Goal: Information Seeking & Learning: Learn about a topic

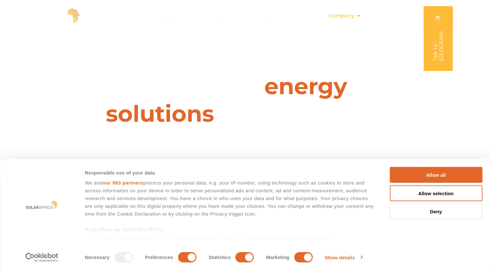
click at [356, 18] on div "Company Close Company Open Company" at bounding box center [345, 15] width 43 height 13
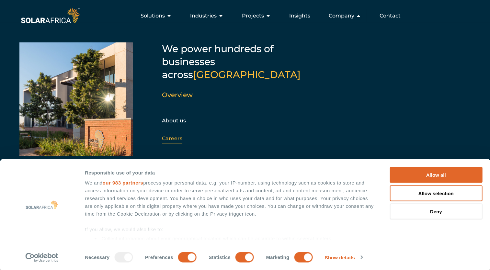
click at [170, 135] on link "Careers" at bounding box center [172, 138] width 20 height 6
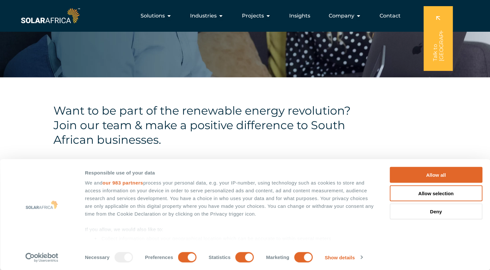
scroll to position [129, 0]
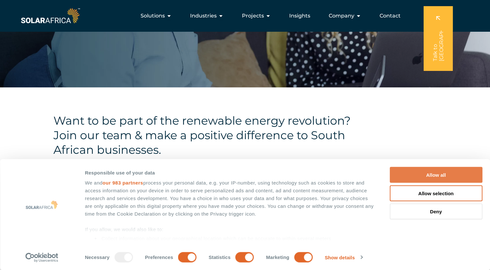
click at [430, 176] on button "Allow all" at bounding box center [436, 175] width 93 height 16
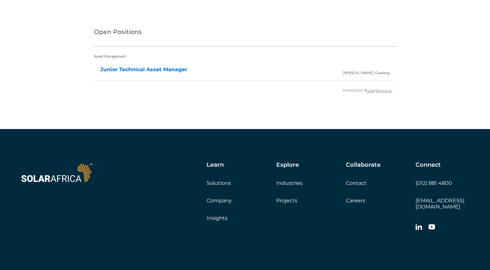
scroll to position [1353, 0]
